Goal: Information Seeking & Learning: Check status

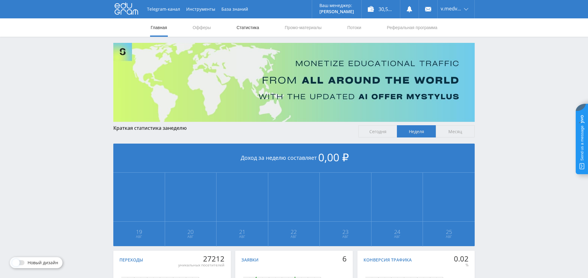
click at [249, 29] on link "Статистика" at bounding box center [248, 27] width 24 height 18
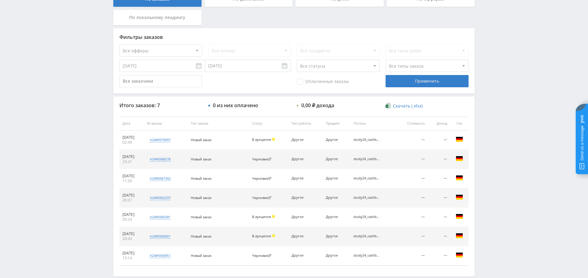
scroll to position [165, 0]
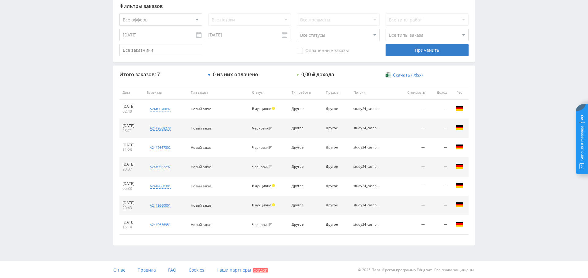
click at [175, 23] on select "Все офферы MyStylus MyStylus - Revshare Кампус AI Studybay Автор24 Studybay [GE…" at bounding box center [160, 19] width 83 height 12
select select "1"
click at [406, 47] on div "Применить" at bounding box center [427, 50] width 83 height 12
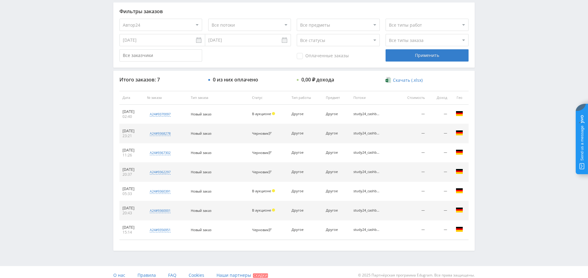
scroll to position [0, 0]
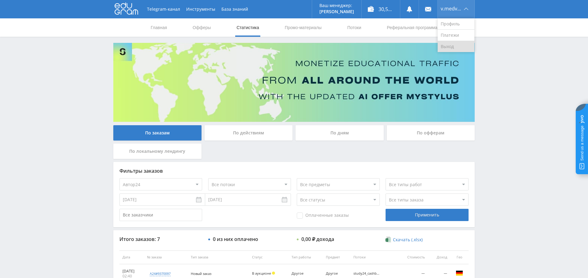
click at [449, 43] on link "Выход" at bounding box center [456, 46] width 37 height 11
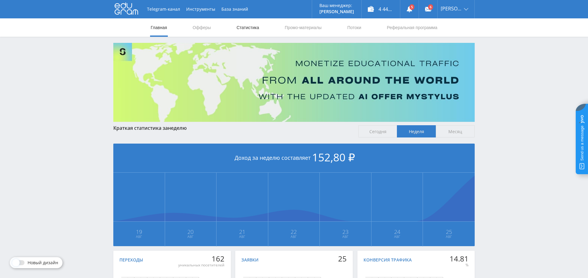
click at [249, 32] on link "Статистика" at bounding box center [248, 27] width 24 height 18
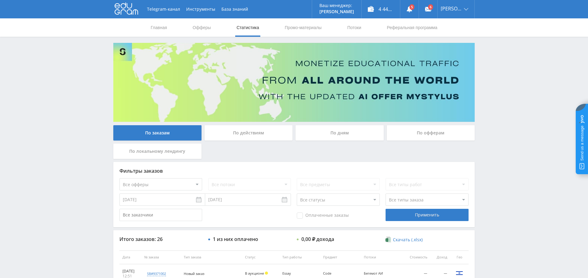
click at [335, 130] on div "По дням" at bounding box center [340, 132] width 88 height 15
click at [0, 0] on input "По дням" at bounding box center [0, 0] width 0 height 0
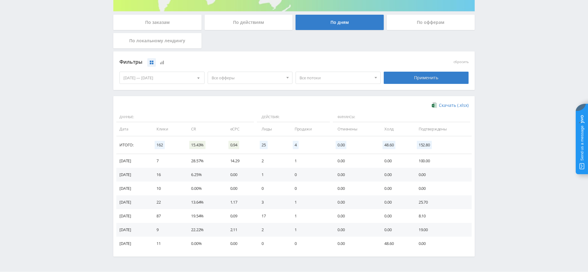
scroll to position [122, 0]
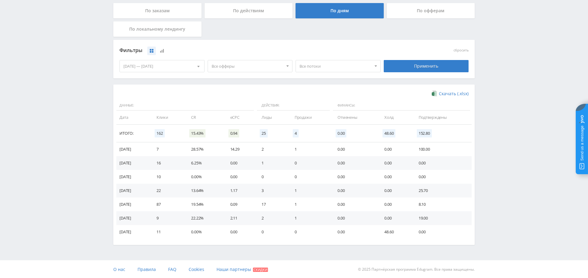
click at [244, 64] on span "Все офферы" at bounding box center [248, 66] width 72 height 12
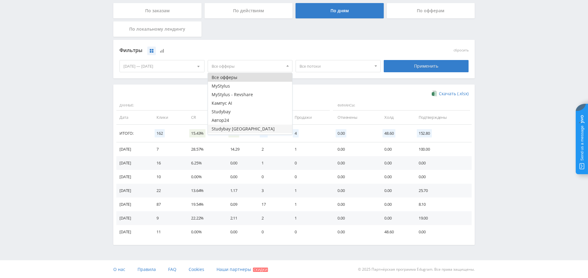
scroll to position [7, 0]
click at [227, 89] on button "MyStylus - Revshare" at bounding box center [250, 87] width 85 height 9
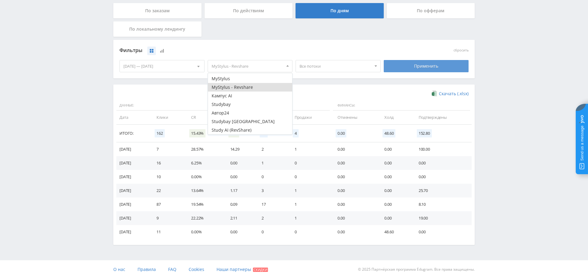
click at [407, 66] on div "Применить" at bounding box center [426, 66] width 85 height 12
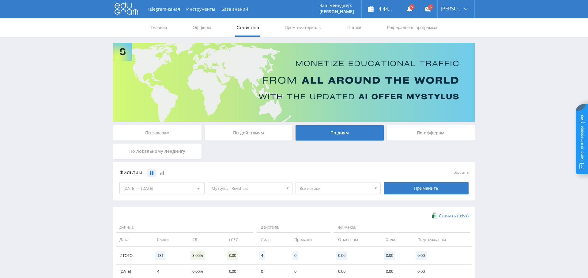
scroll to position [122, 0]
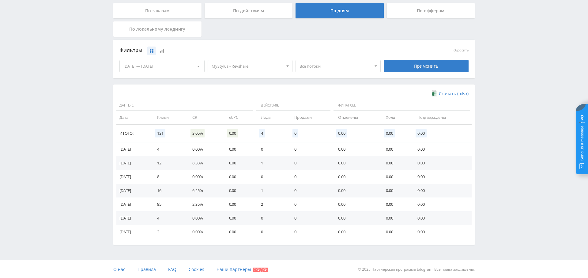
click at [160, 60] on div "[DATE] — [DATE]" at bounding box center [162, 66] width 85 height 12
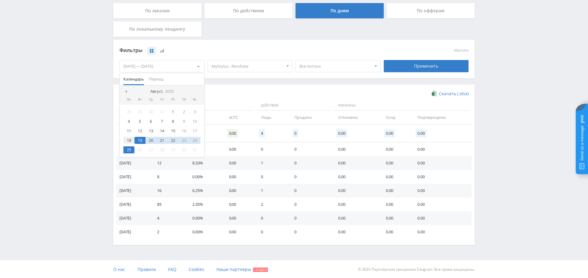
click at [125, 139] on div "18" at bounding box center [128, 140] width 11 height 7
click at [129, 152] on div "25" at bounding box center [128, 149] width 11 height 7
click at [343, 80] on div "Фильтры сбросить [DATE] — [DATE] Календарь Период [PERSON_NAME], 2025 Пн Вт Ср …" at bounding box center [294, 62] width 362 height 45
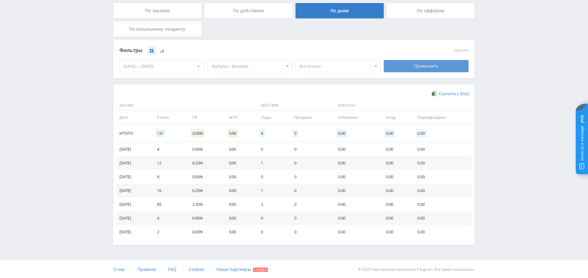
click at [455, 66] on div "Применить" at bounding box center [426, 66] width 85 height 12
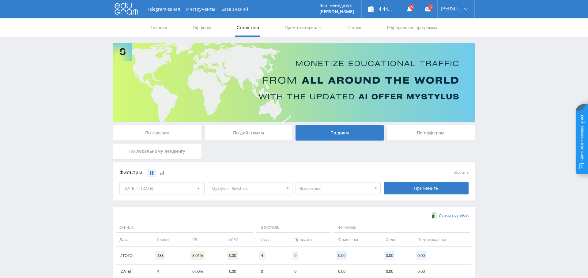
scroll to position [136, 0]
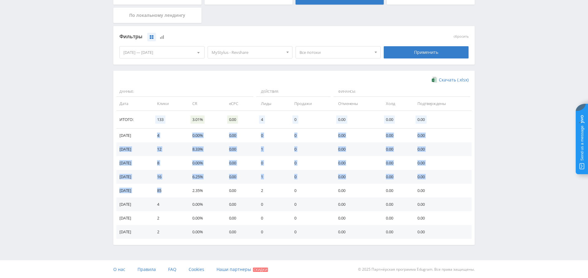
drag, startPoint x: 178, startPoint y: 192, endPoint x: 160, endPoint y: 133, distance: 61.7
click at [160, 133] on tbody "[DATE] 4 0.00% 0.00 0 0 0.00 0.00 0.00 [DATE] 12 8.33% 0.00 1 0 0.00 0.00 0.00 …" at bounding box center [293, 184] width 355 height 110
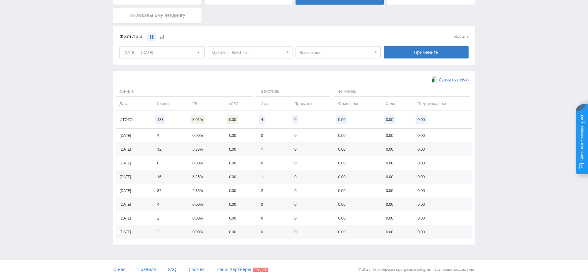
click at [298, 160] on td "0" at bounding box center [310, 163] width 44 height 14
click at [268, 189] on td "2" at bounding box center [271, 191] width 33 height 14
click at [269, 169] on td "0" at bounding box center [271, 163] width 33 height 14
click at [269, 148] on td "1" at bounding box center [271, 149] width 33 height 14
